Goal: Transaction & Acquisition: Purchase product/service

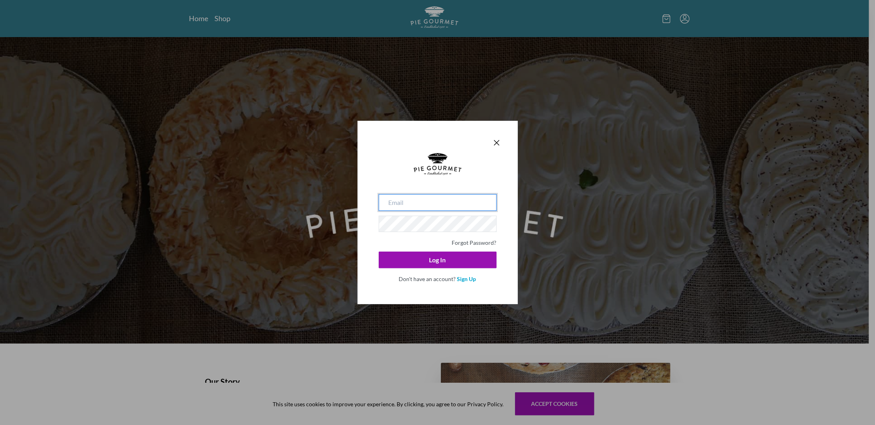
click at [428, 204] on input "email" at bounding box center [438, 202] width 118 height 17
type input "[EMAIL_ADDRESS][DOMAIN_NAME]"
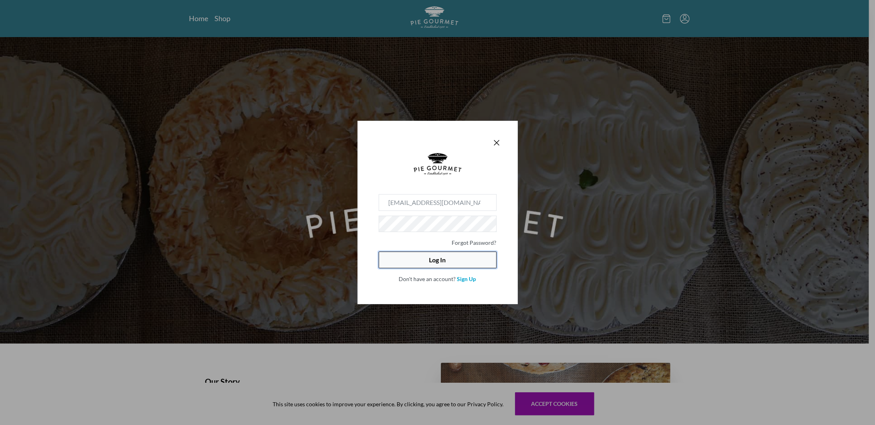
click at [438, 262] on button "Log In" at bounding box center [438, 259] width 118 height 17
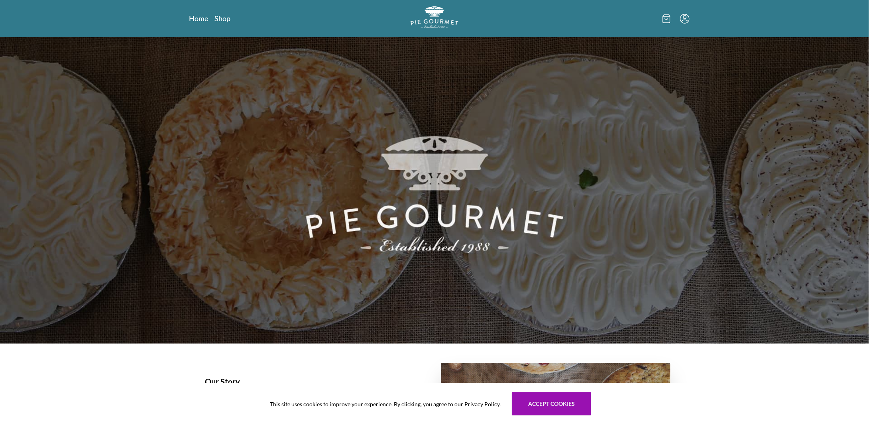
click at [685, 24] on div at bounding box center [604, 18] width 170 height 24
click at [685, 15] on icon "Menu" at bounding box center [684, 17] width 3 height 4
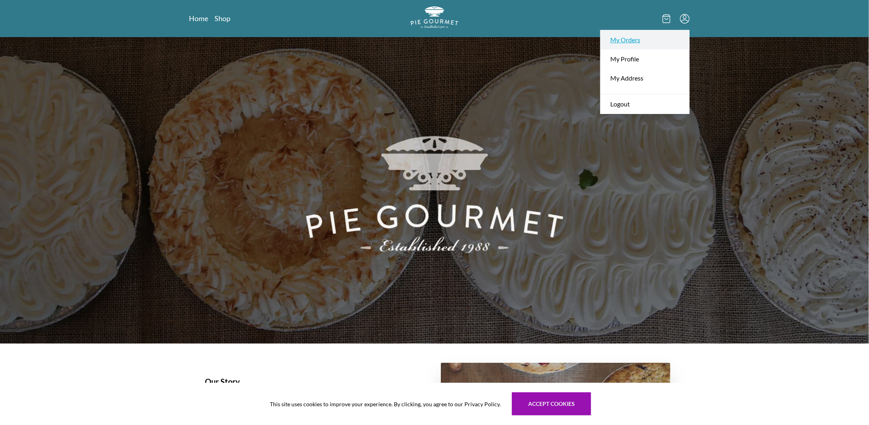
click at [622, 37] on link "My Orders" at bounding box center [645, 39] width 88 height 19
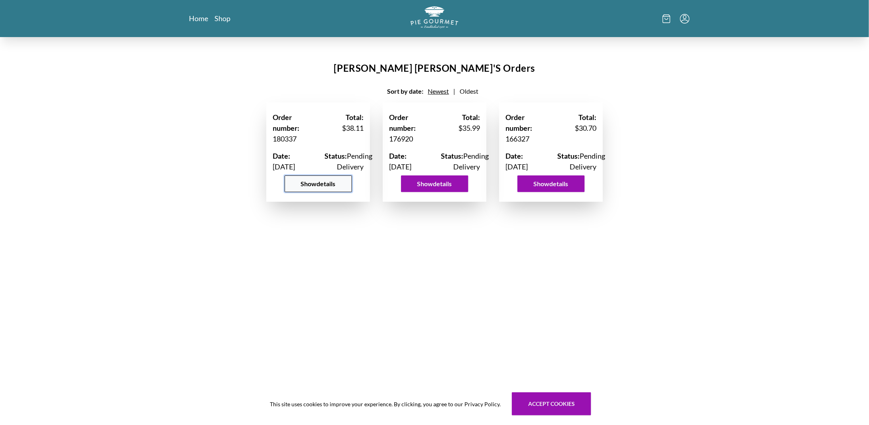
click at [316, 192] on button "Show details" at bounding box center [318, 183] width 67 height 17
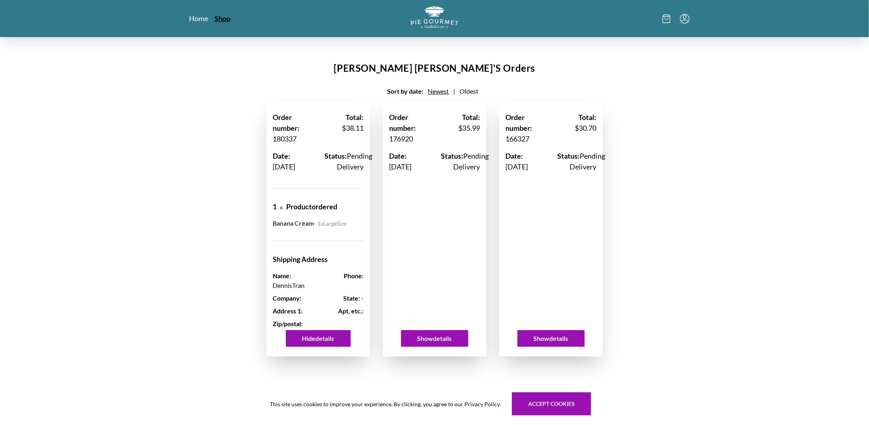
click at [221, 22] on link "Shop" at bounding box center [222, 19] width 16 height 10
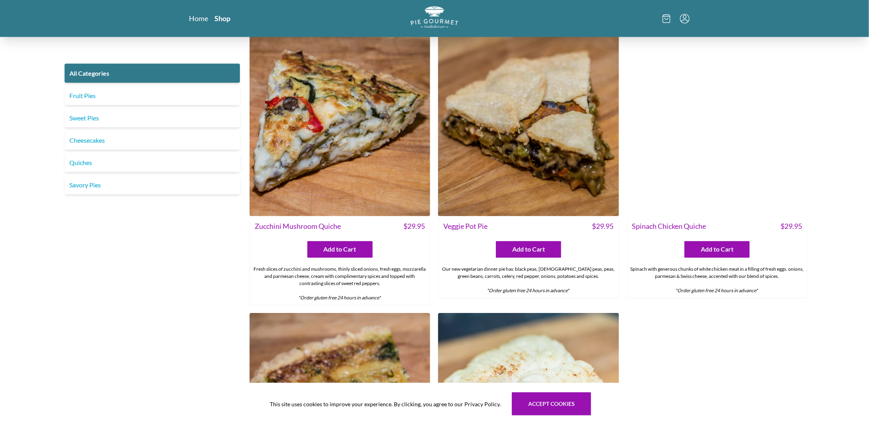
scroll to position [664, 0]
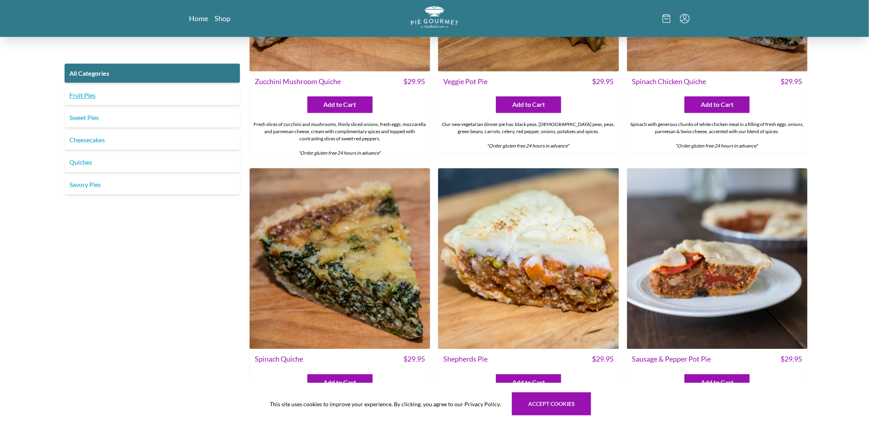
click at [94, 98] on link "Fruit Pies" at bounding box center [152, 95] width 175 height 19
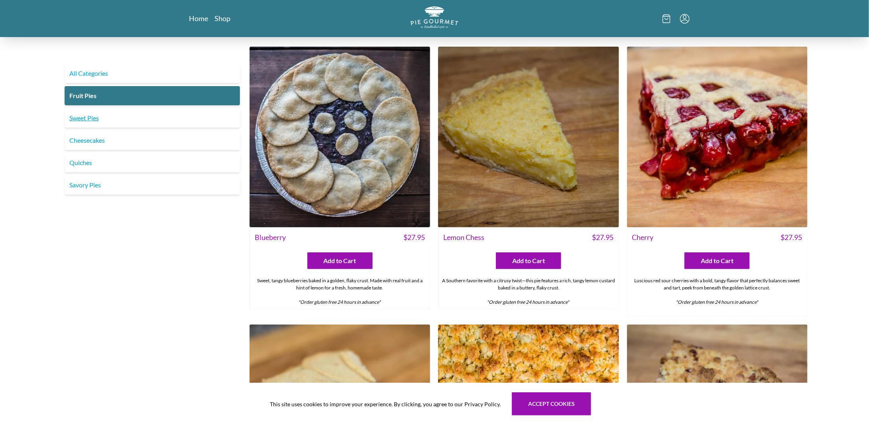
click at [94, 117] on link "Sweet Pies" at bounding box center [152, 117] width 175 height 19
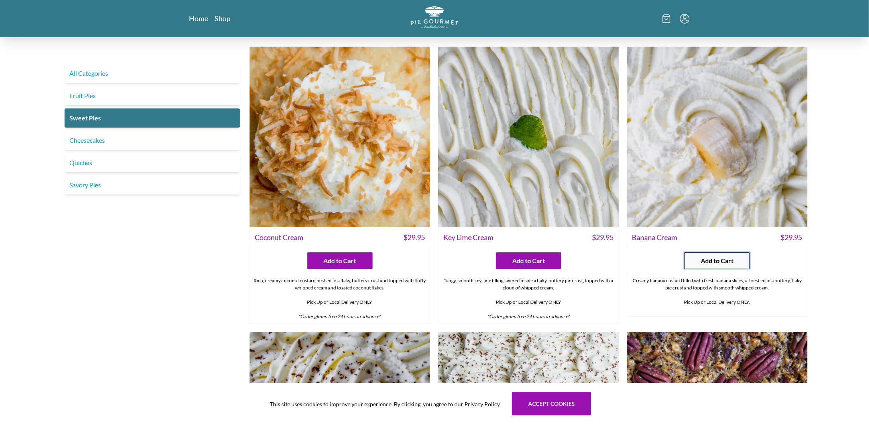
click at [725, 260] on span "Add to Cart" at bounding box center [717, 261] width 33 height 10
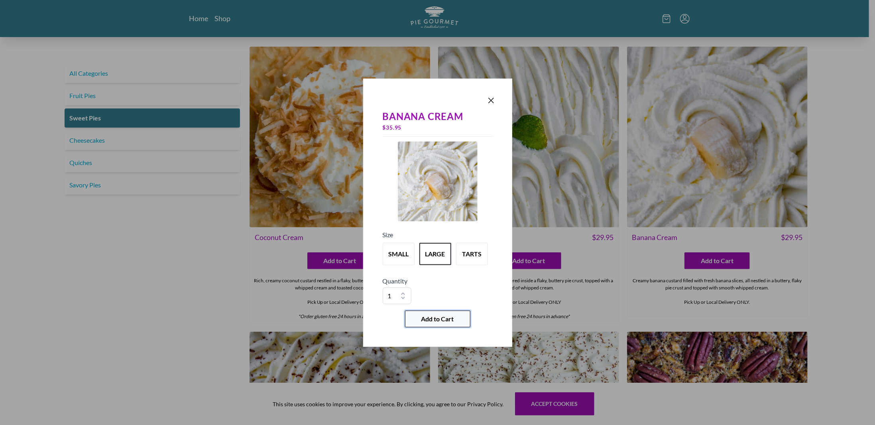
click at [440, 319] on span "Add to Cart" at bounding box center [437, 319] width 33 height 10
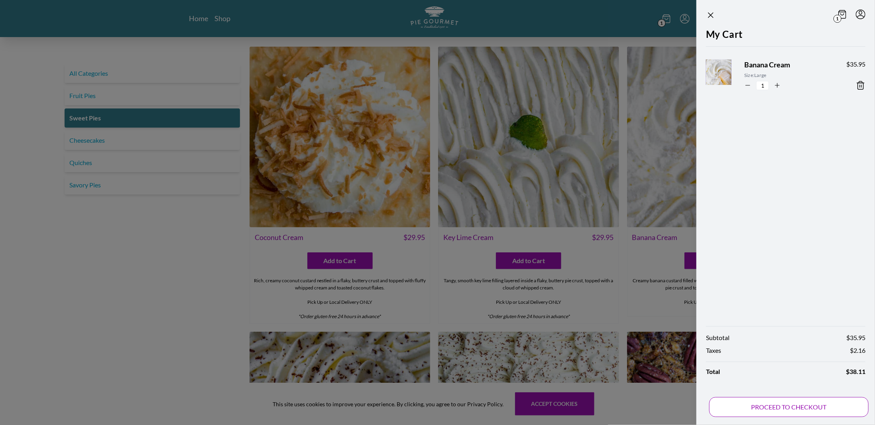
click at [793, 405] on button "PROCEED TO CHECKOUT" at bounding box center [788, 407] width 159 height 20
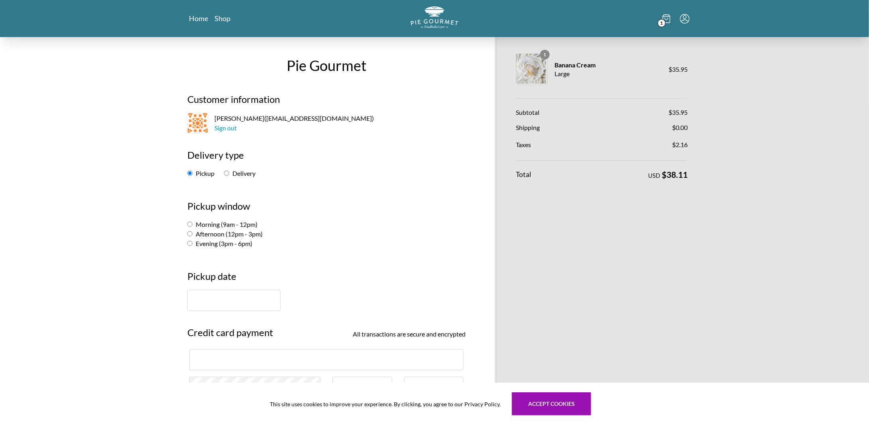
click at [191, 222] on input "Morning (9am - 12pm)" at bounding box center [189, 224] width 5 height 5
radio input "true"
click at [202, 302] on input "text" at bounding box center [233, 300] width 93 height 21
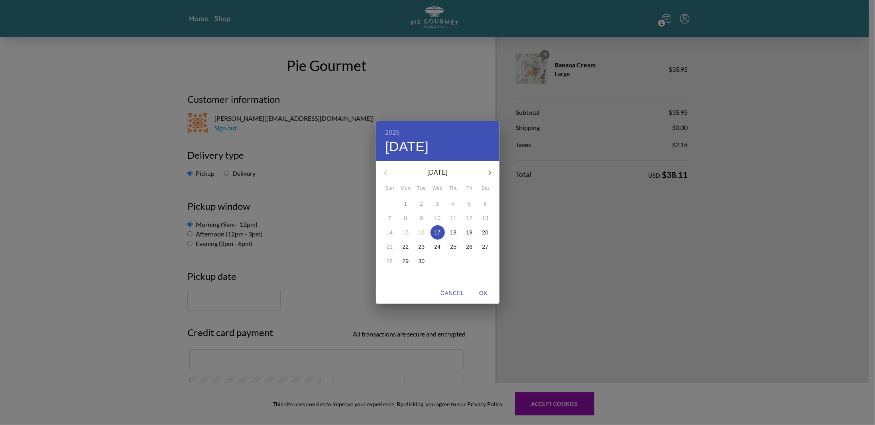
click at [486, 232] on p "20" at bounding box center [485, 232] width 6 height 8
click at [483, 293] on span "OK" at bounding box center [483, 293] width 19 height 10
type input "[DATE]"
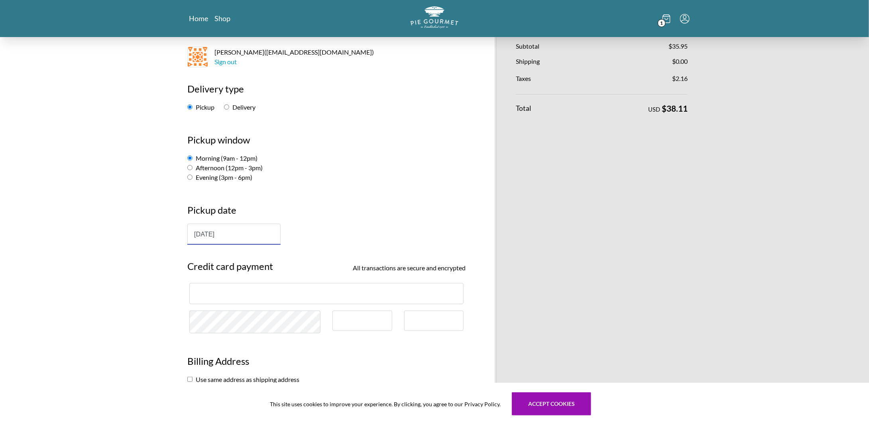
scroll to position [133, 0]
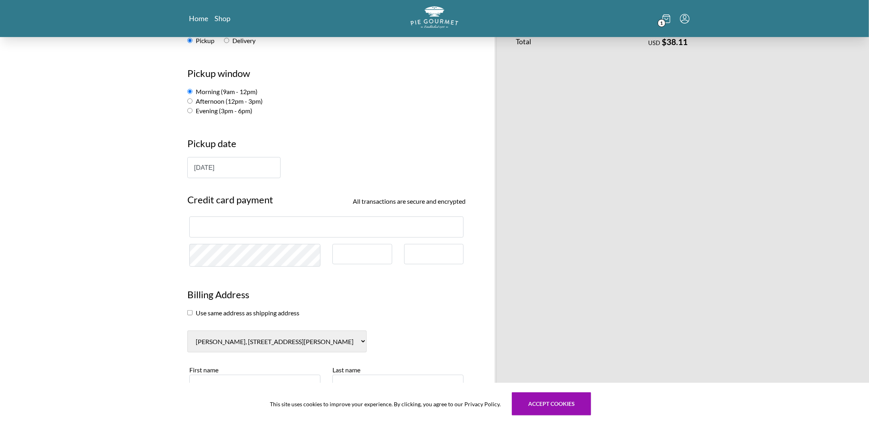
click at [190, 311] on input "checkbox" at bounding box center [189, 312] width 5 height 5
checkbox input "true"
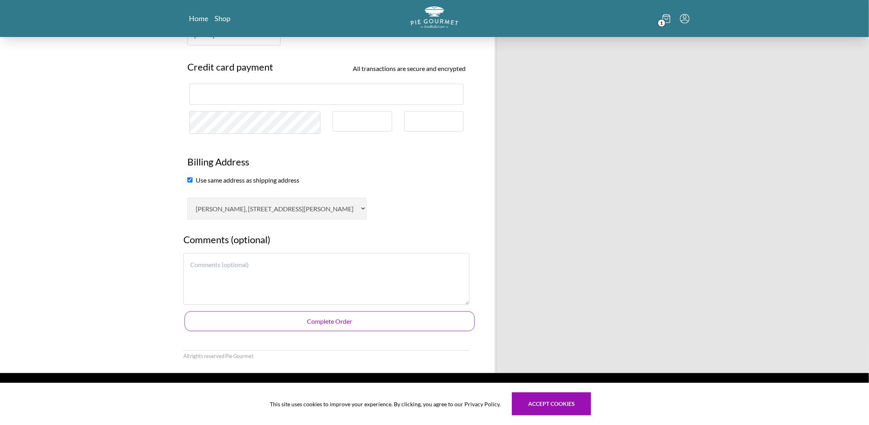
click at [331, 319] on button "Complete Order" at bounding box center [329, 321] width 290 height 20
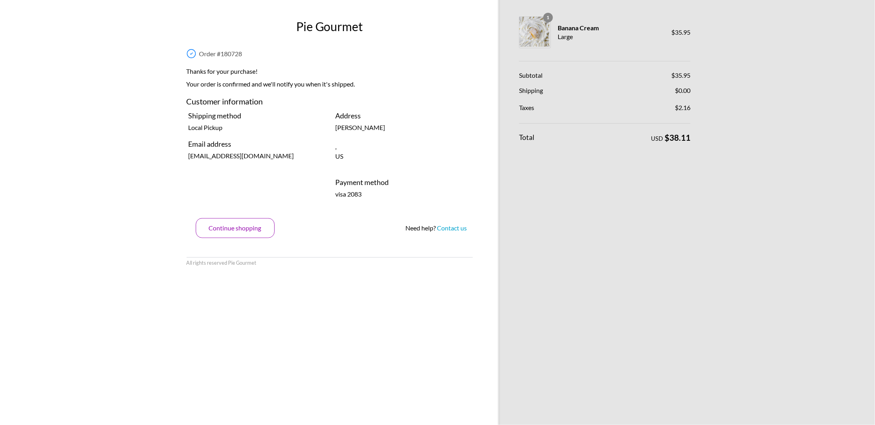
click at [243, 228] on button "Continue shopping" at bounding box center [235, 228] width 79 height 20
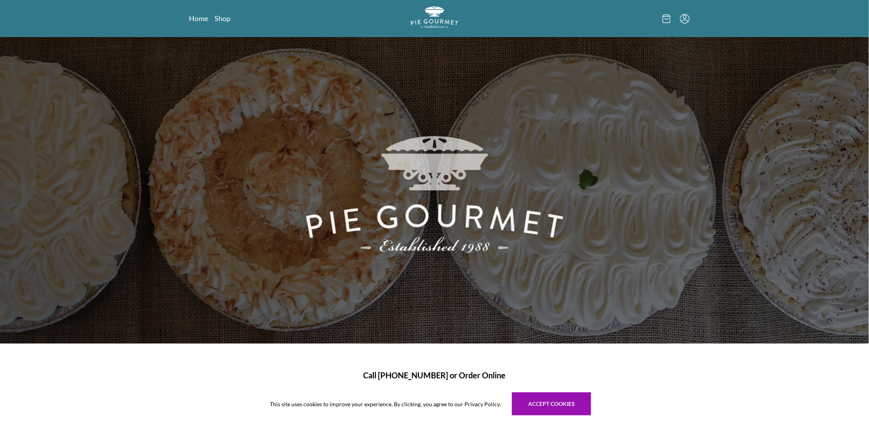
click at [684, 20] on icon "Menu" at bounding box center [685, 19] width 10 height 10
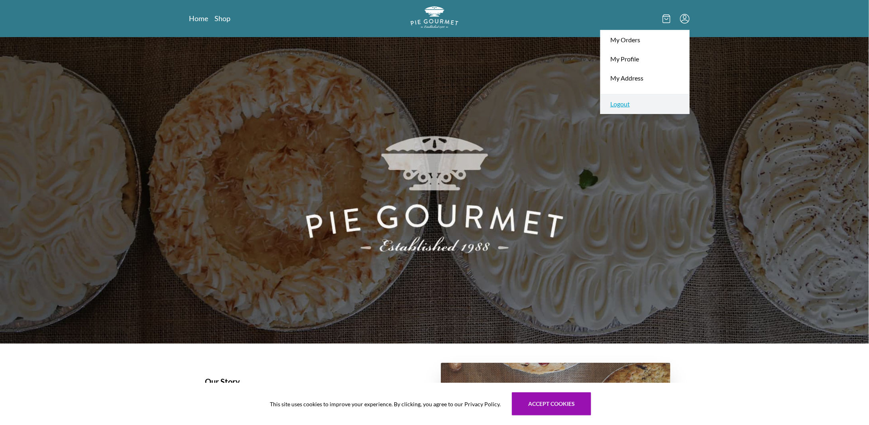
click at [624, 102] on link "Logout" at bounding box center [645, 104] width 88 height 20
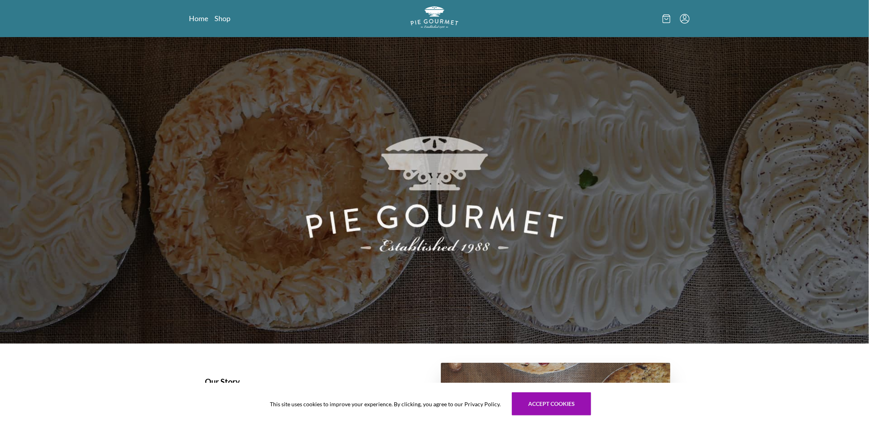
drag, startPoint x: 259, startPoint y: 0, endPoint x: 655, endPoint y: 109, distance: 410.6
click at [648, 116] on img at bounding box center [434, 190] width 869 height 306
click at [686, 24] on div at bounding box center [604, 18] width 170 height 24
click at [685, 23] on icon "Menu" at bounding box center [685, 19] width 10 height 10
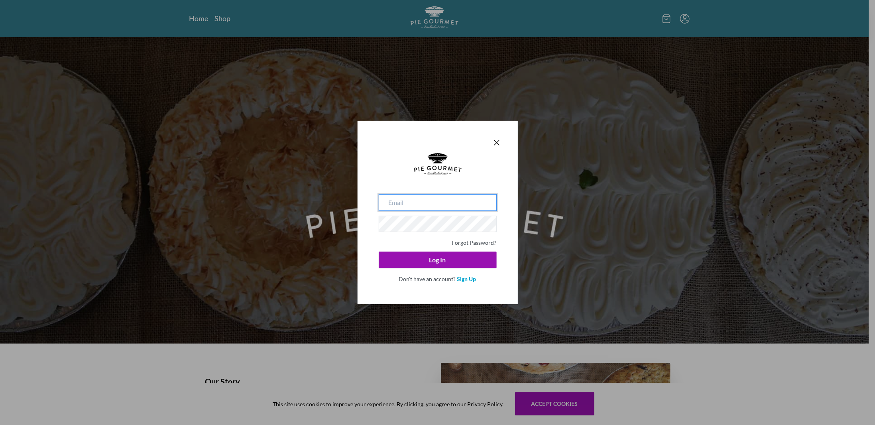
type input "[EMAIL_ADDRESS][DOMAIN_NAME]"
